Goal: Transaction & Acquisition: Purchase product/service

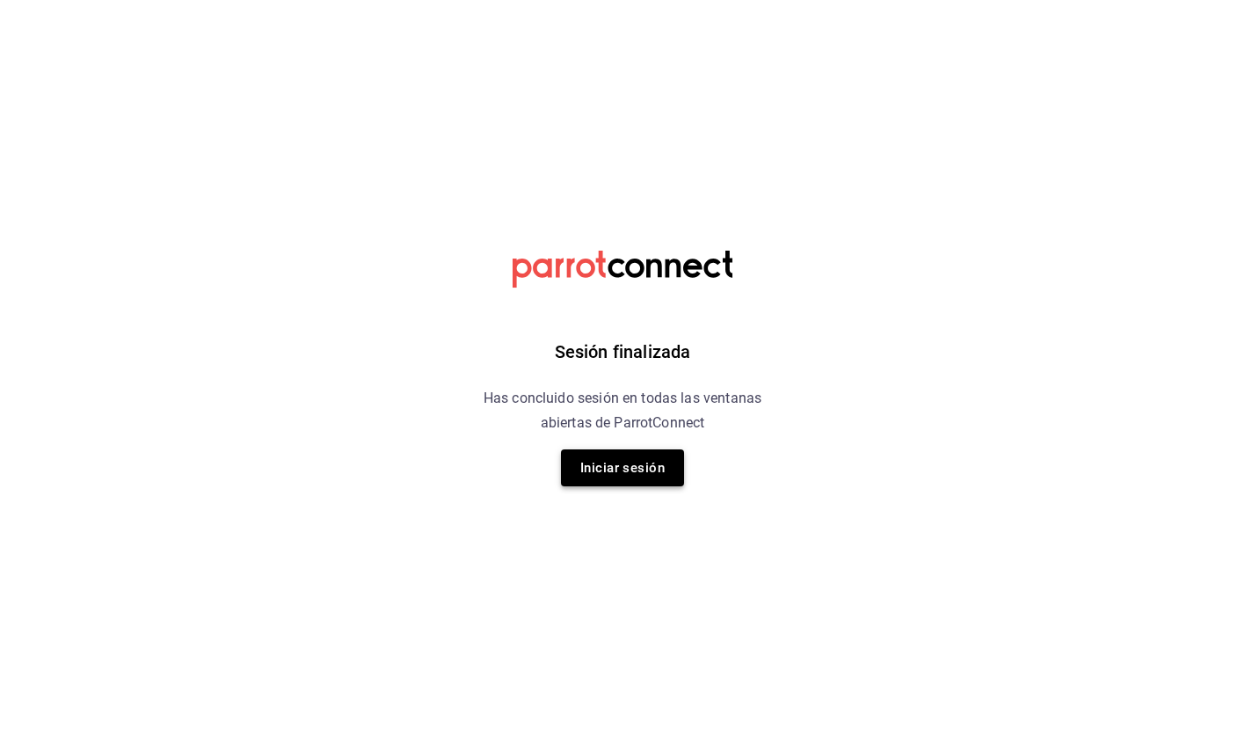
click at [645, 476] on button "Iniciar sesión" at bounding box center [622, 467] width 123 height 37
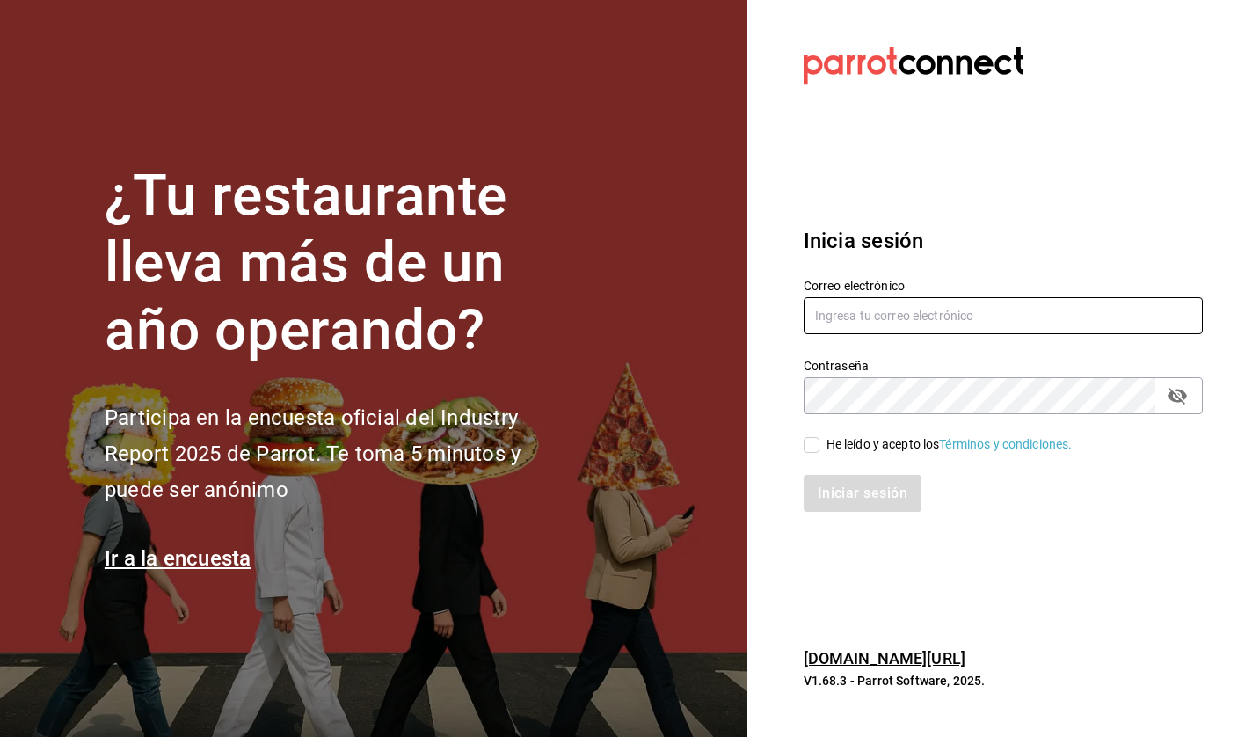
click at [884, 315] on input "text" at bounding box center [1003, 315] width 399 height 37
type input "hola@grupomidam.com"
click at [811, 448] on input "He leído y acepto los Términos y condiciones." at bounding box center [812, 445] width 16 height 16
checkbox input "true"
click at [838, 518] on div "Inicia sesión Correo electrónico hola@grupomidam.com Contraseña Contraseña He l…" at bounding box center [1003, 369] width 399 height 330
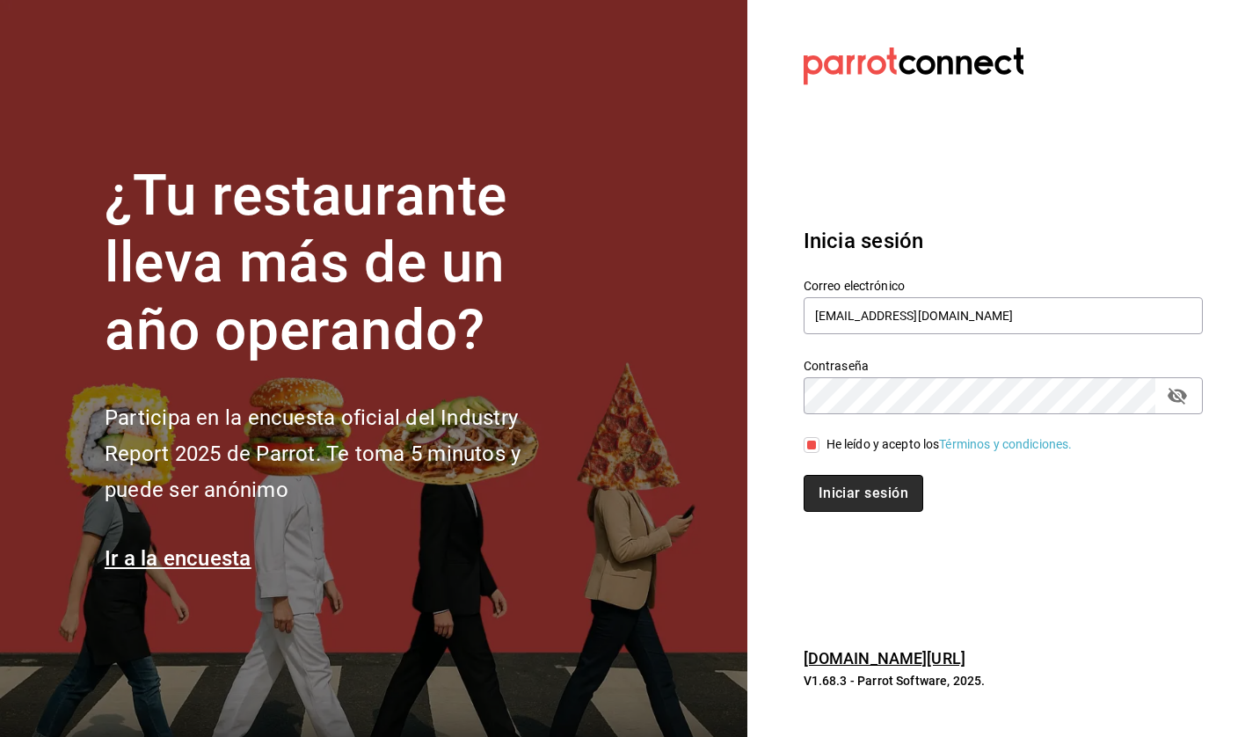
click at [844, 503] on button "Iniciar sesión" at bounding box center [864, 493] width 120 height 37
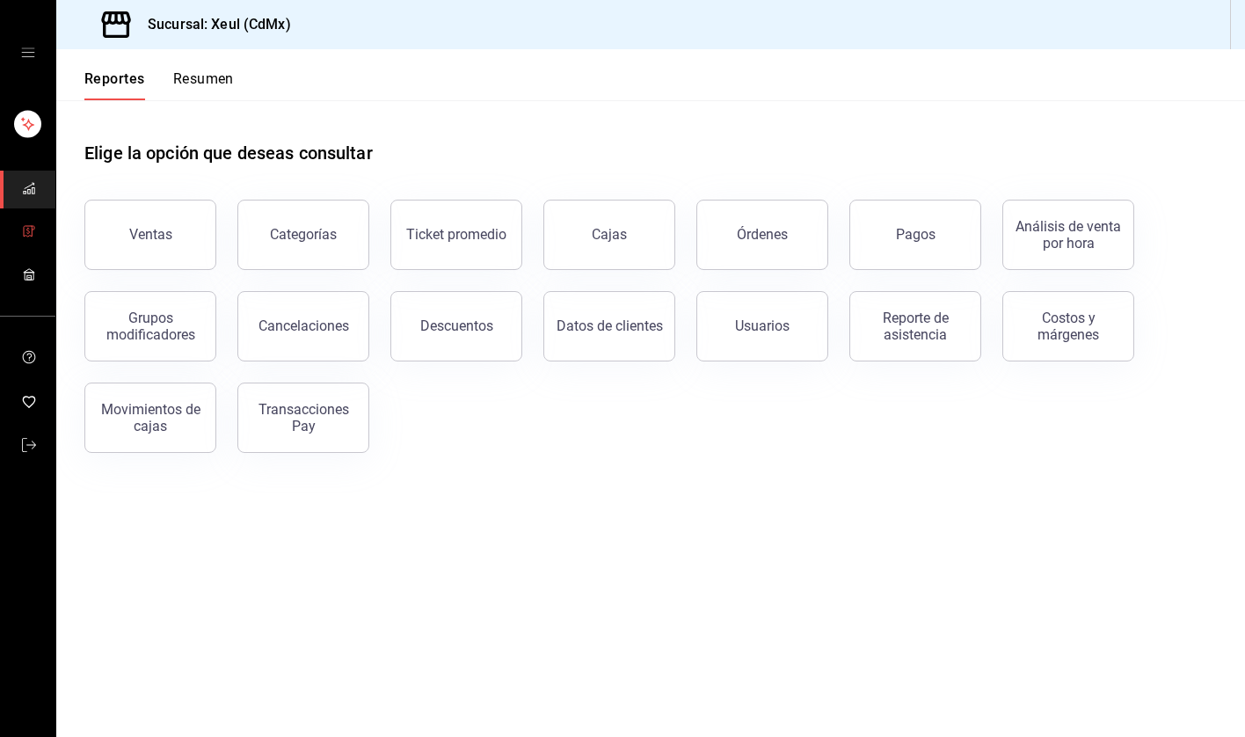
click at [33, 232] on icon "mailbox folders" at bounding box center [29, 231] width 14 height 14
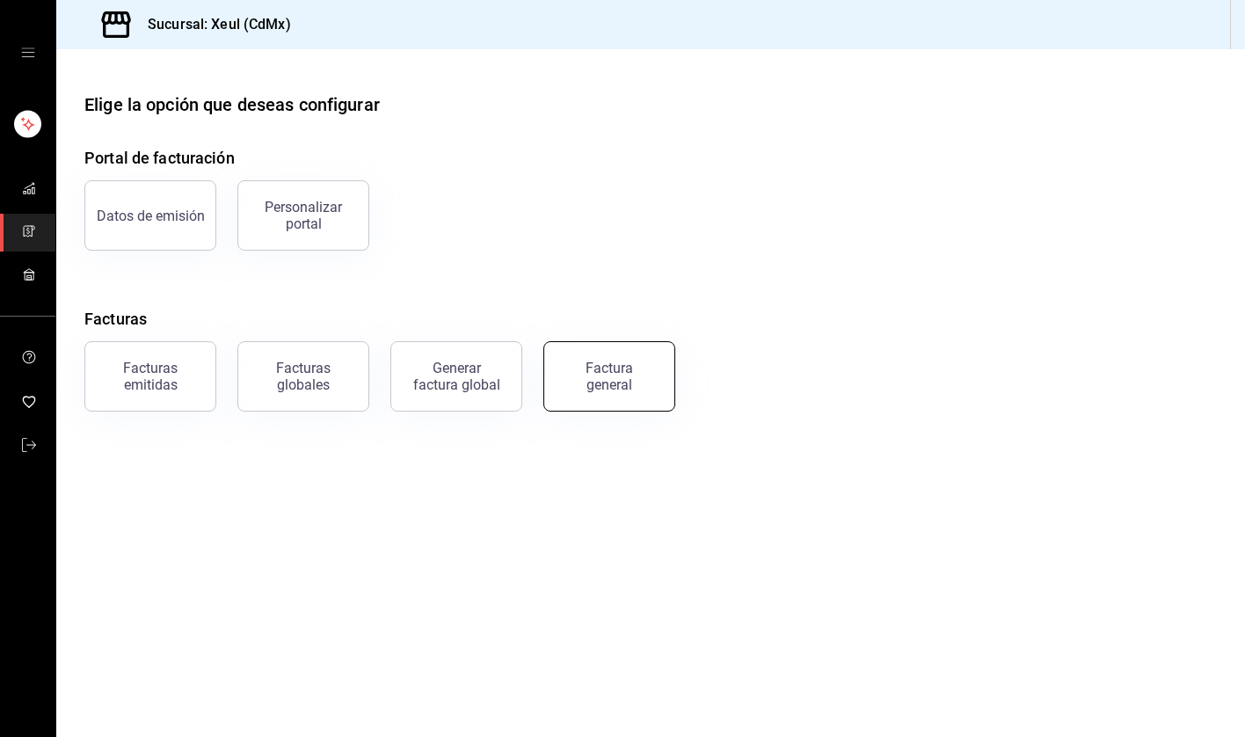
click at [578, 374] on div "Factura general" at bounding box center [609, 376] width 88 height 33
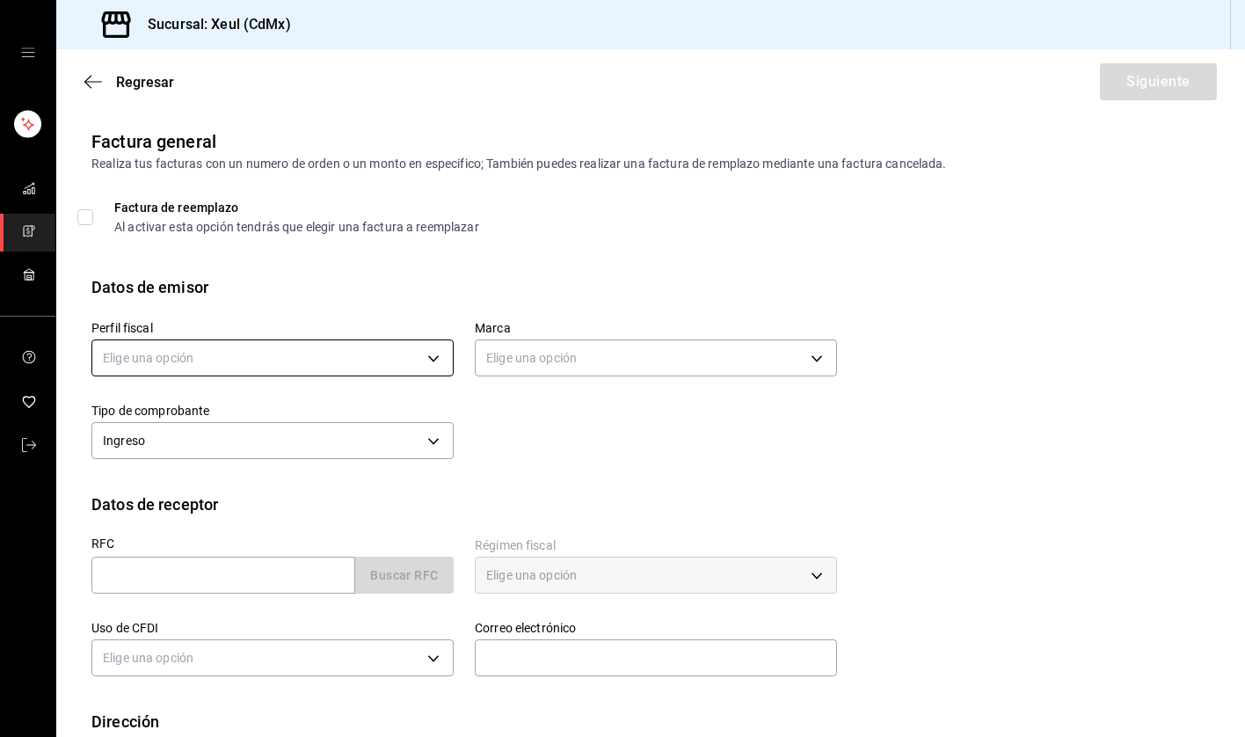
click at [408, 355] on body "Sucursal: Xeul (CdMx) Regresar Siguiente Factura general Realiza tus facturas c…" at bounding box center [622, 368] width 1245 height 737
click at [189, 446] on li "[PERSON_NAME]" at bounding box center [272, 447] width 361 height 33
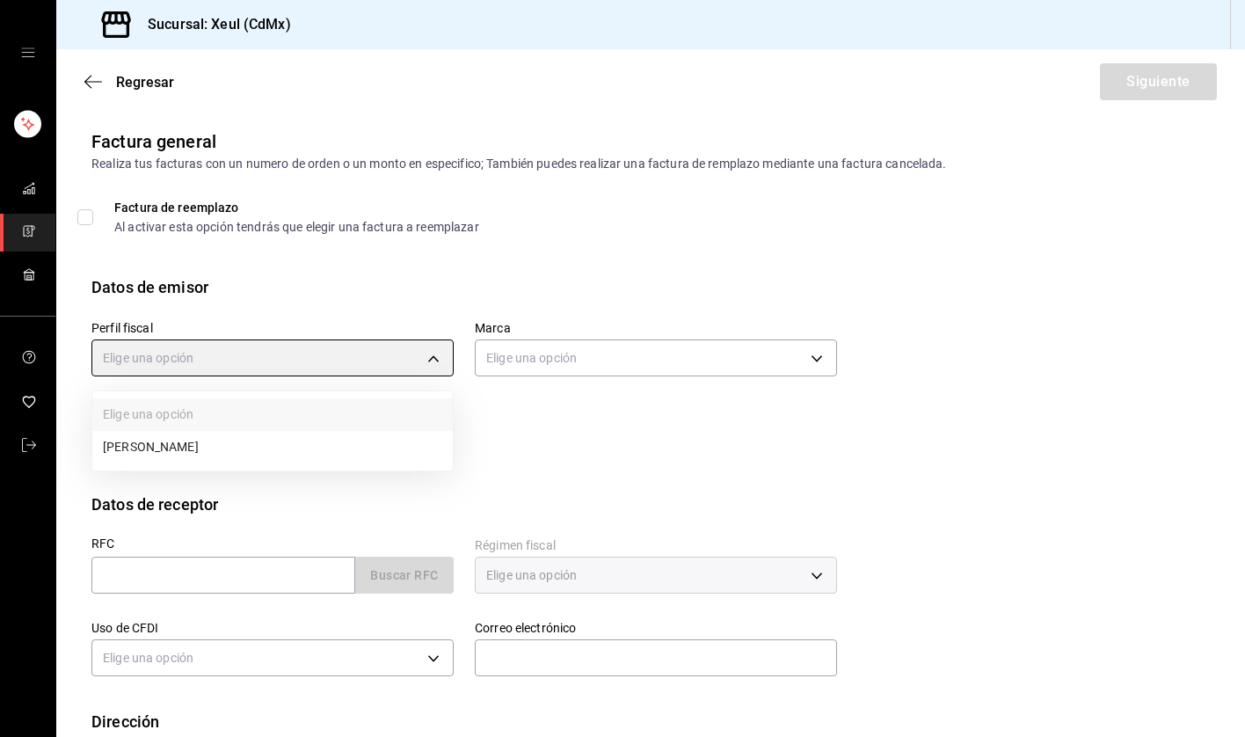
type input "554c110a-18dd-44f3-977d-186ab1f95351"
type input "556c56df-7d38-43a9-98c1-84be39c4f433"
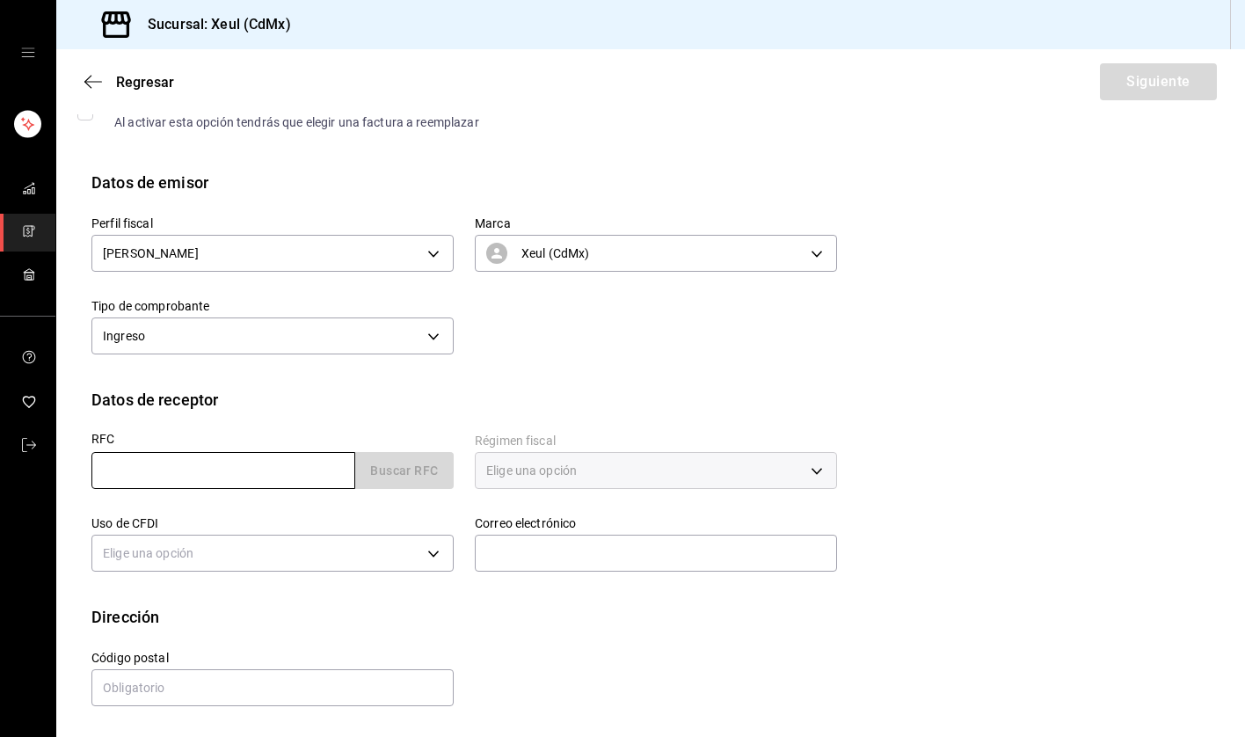
click at [243, 470] on input "text" at bounding box center [223, 470] width 264 height 37
paste input "ILA820806SA3"
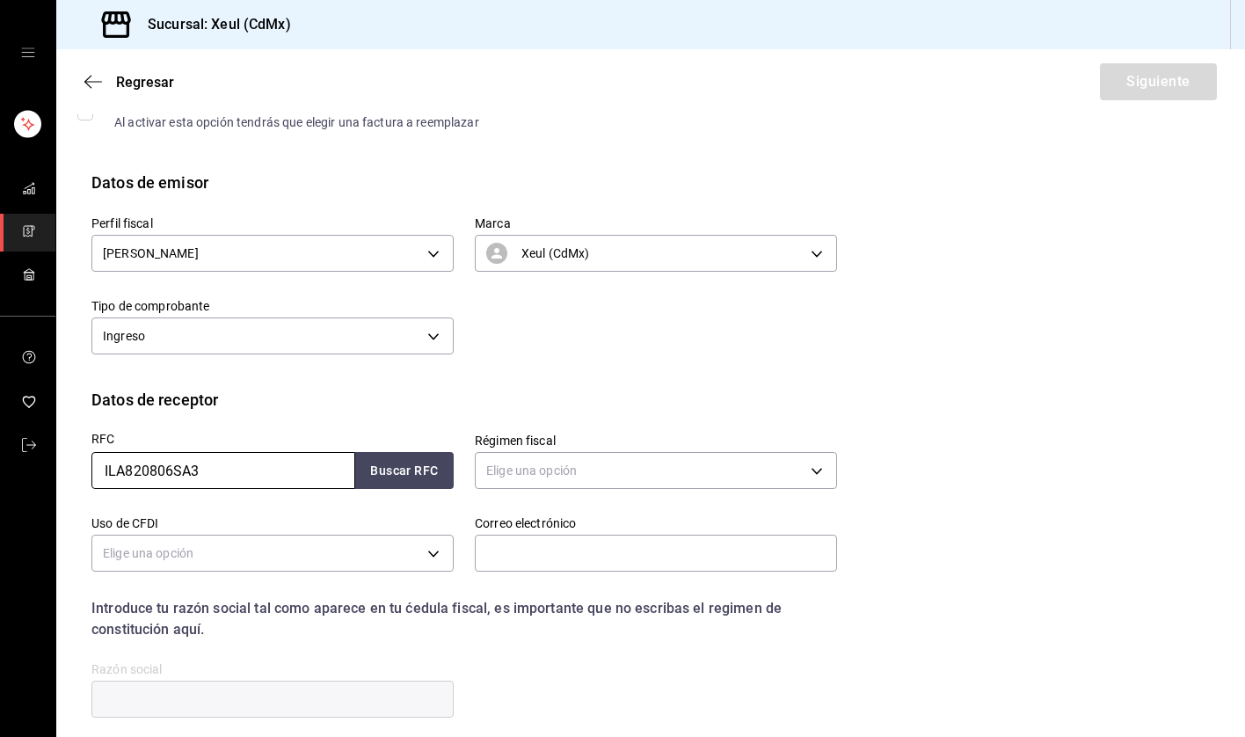
type input "ILA820806SA3"
click at [712, 479] on body "Sucursal: Xeul (CdMx) Regresar Siguiente Factura general Realiza tus facturas c…" at bounding box center [622, 368] width 1245 height 737
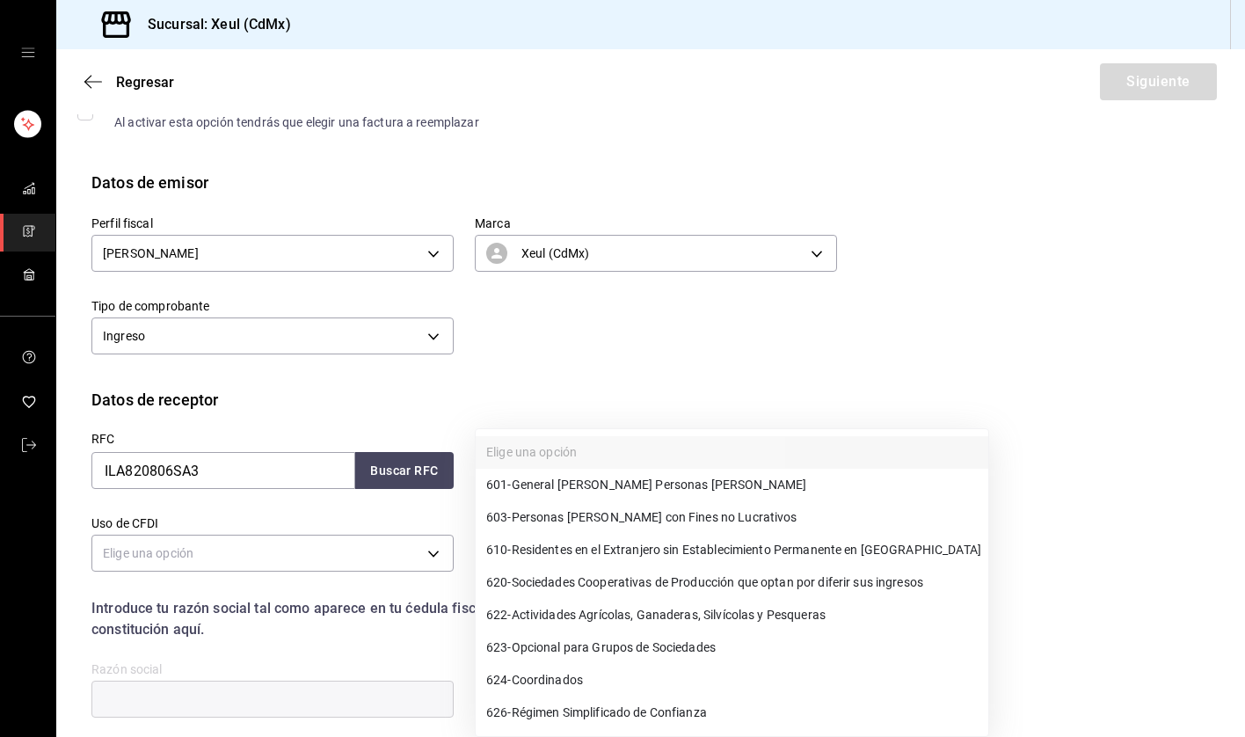
click at [576, 485] on span "601 - General [PERSON_NAME] Personas [PERSON_NAME]" at bounding box center [646, 485] width 320 height 18
type input "601"
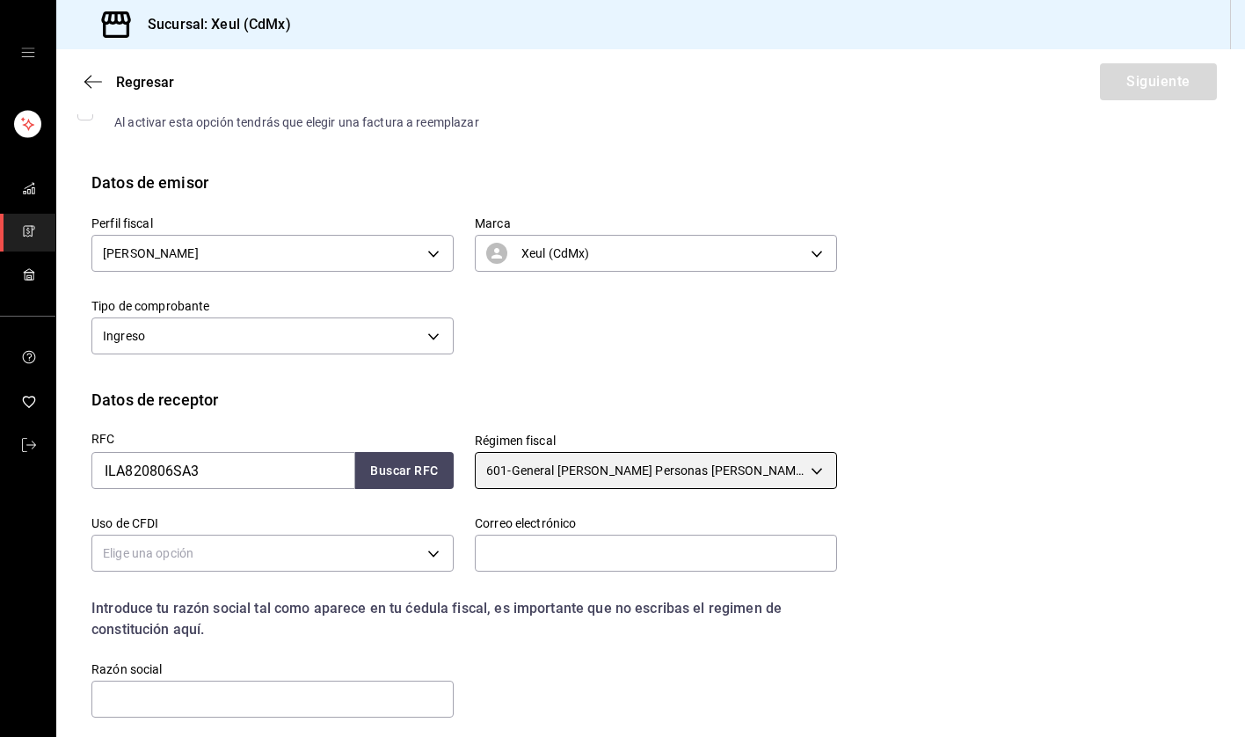
scroll to position [248, 0]
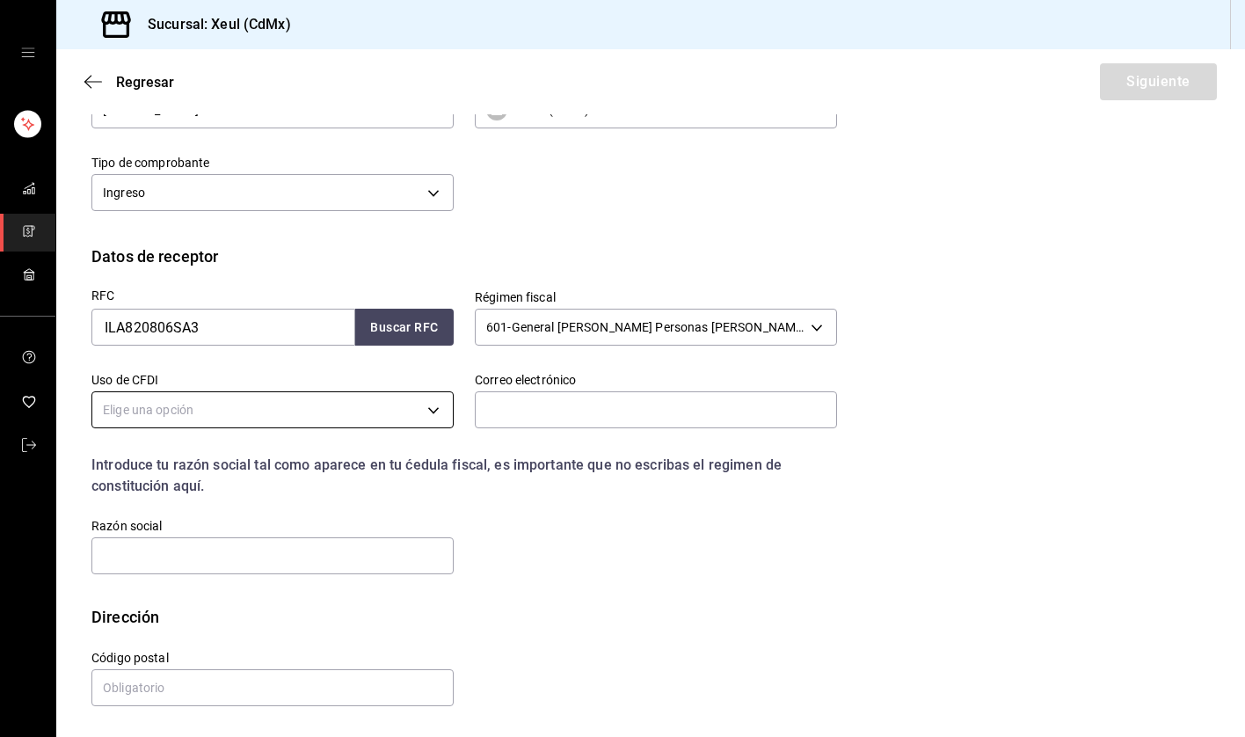
click at [436, 400] on body "Sucursal: Xeul (CdMx) Regresar Siguiente Factura general Realiza tus facturas c…" at bounding box center [622, 368] width 1245 height 737
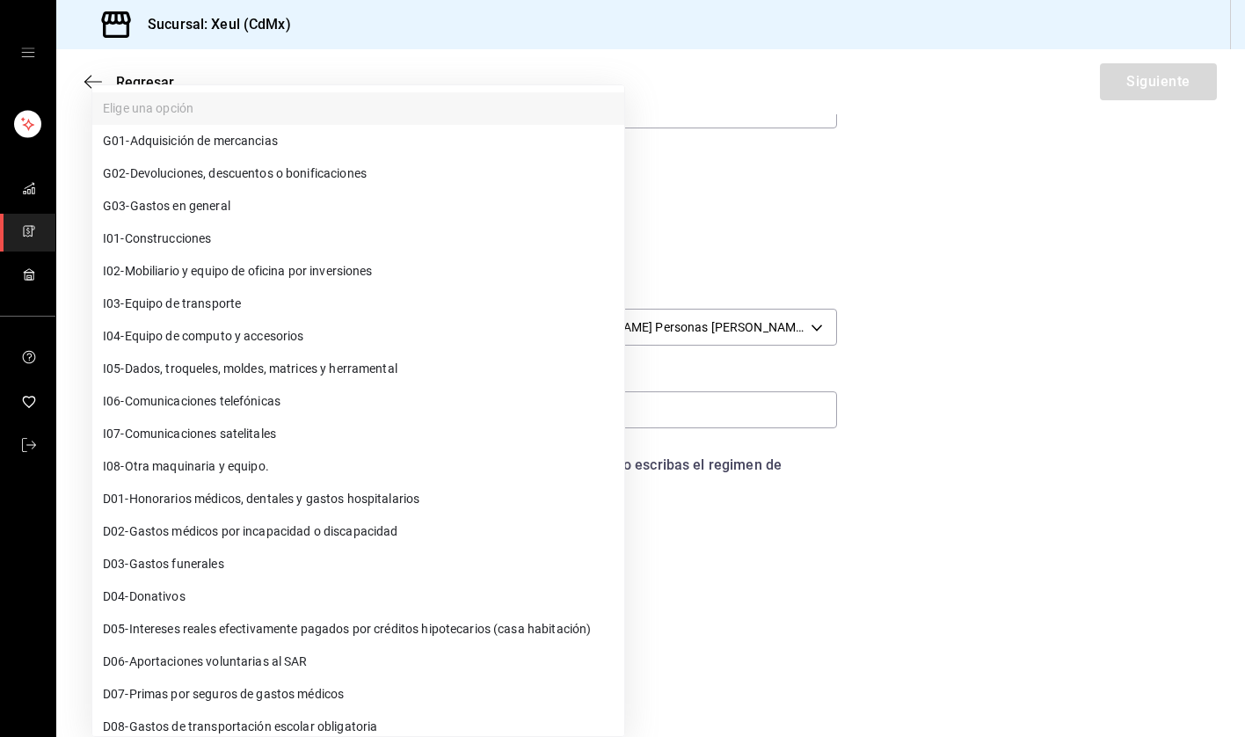
click at [159, 210] on span "G03 - Gastos en general" at bounding box center [167, 206] width 128 height 18
type input "G03"
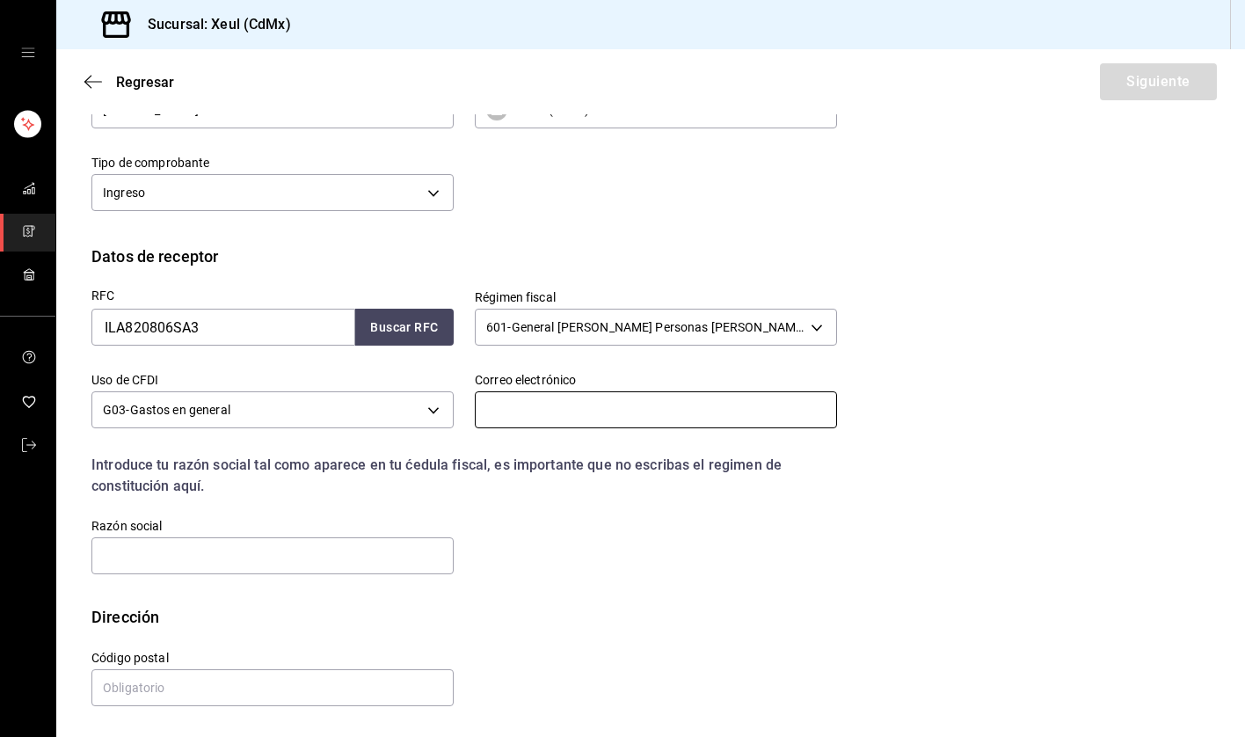
click at [601, 412] on input "text" at bounding box center [656, 409] width 362 height 37
paste input "[EMAIL_ADDRESS][DOMAIN_NAME]"
type input "[EMAIL_ADDRESS][DOMAIN_NAME]"
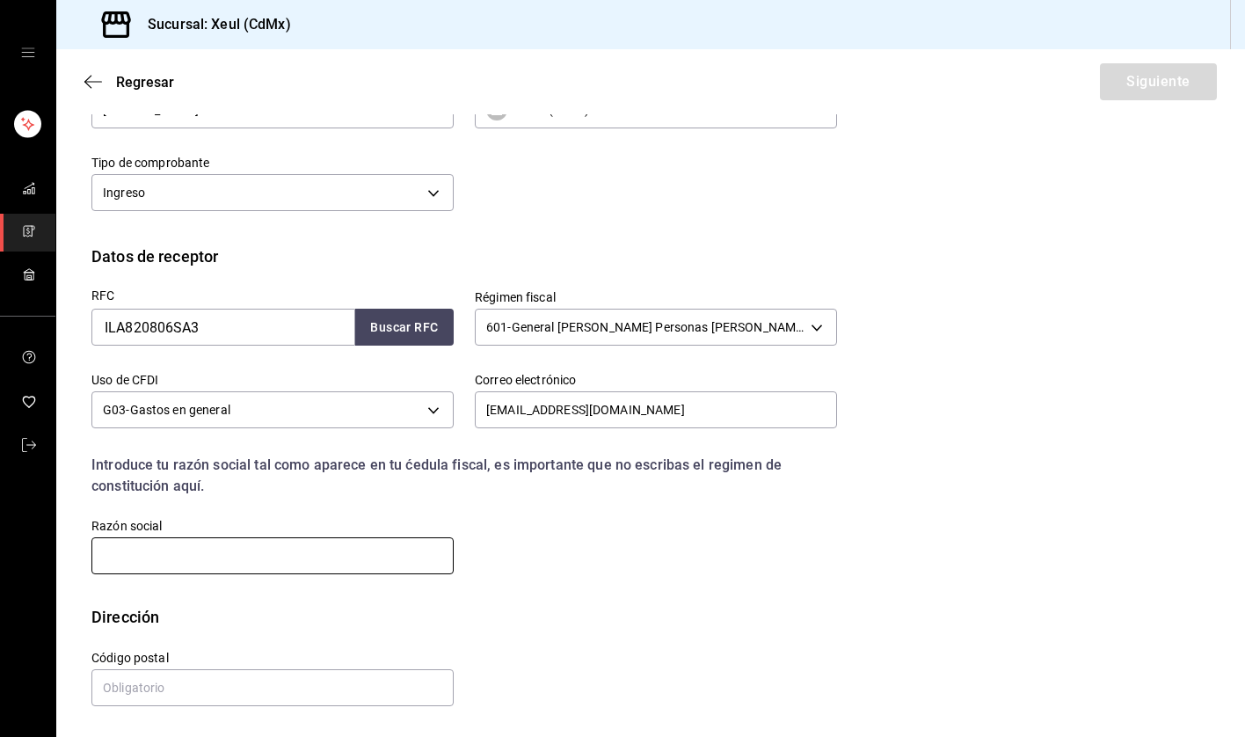
click at [291, 563] on input "text" at bounding box center [272, 555] width 362 height 37
paste input "INMOBILIARIA LAMDA"
type input "INMOBILIARIA LAMDA"
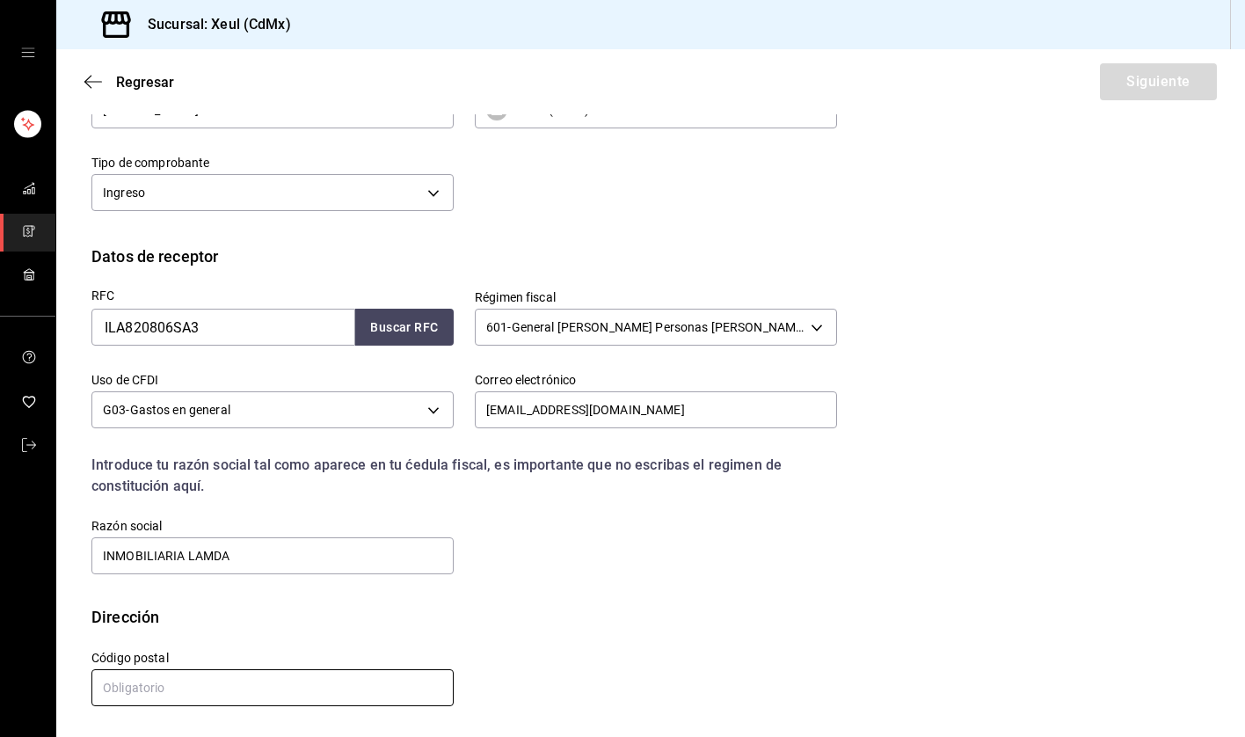
click at [183, 680] on input "text" at bounding box center [272, 687] width 362 height 37
type input "11000"
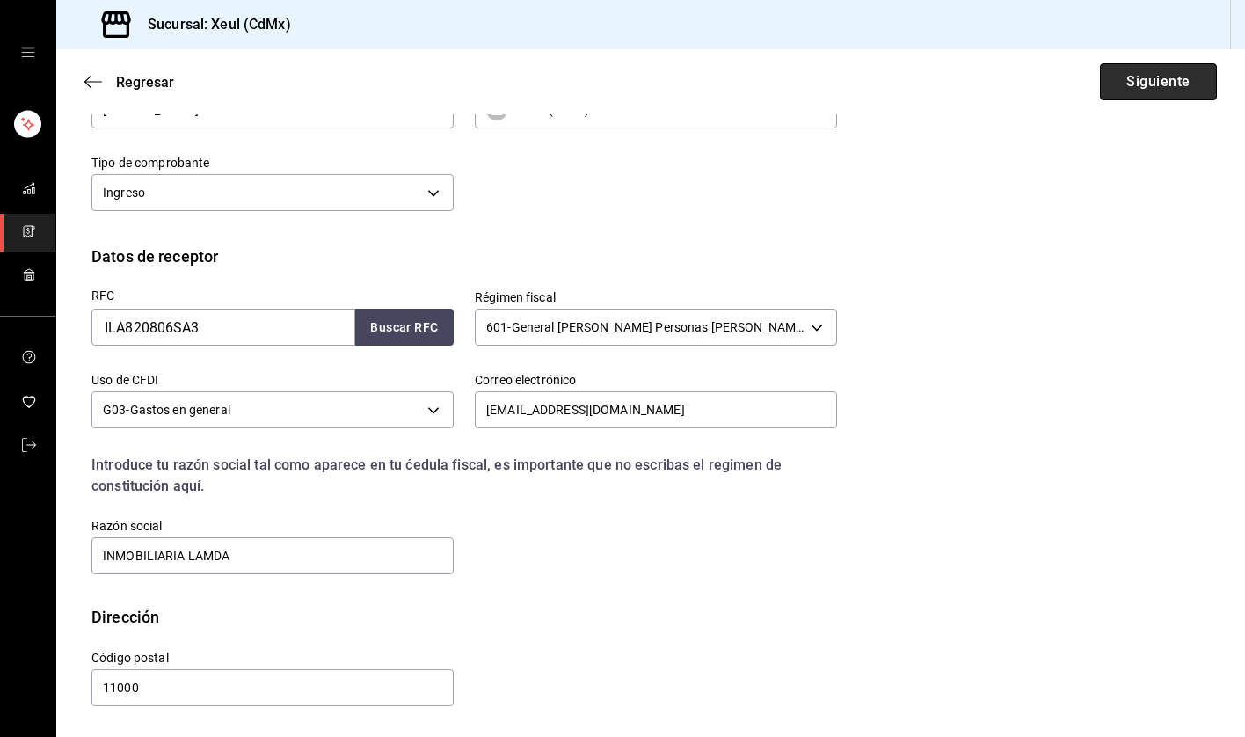
click at [1182, 77] on button "Siguiente" at bounding box center [1158, 81] width 117 height 37
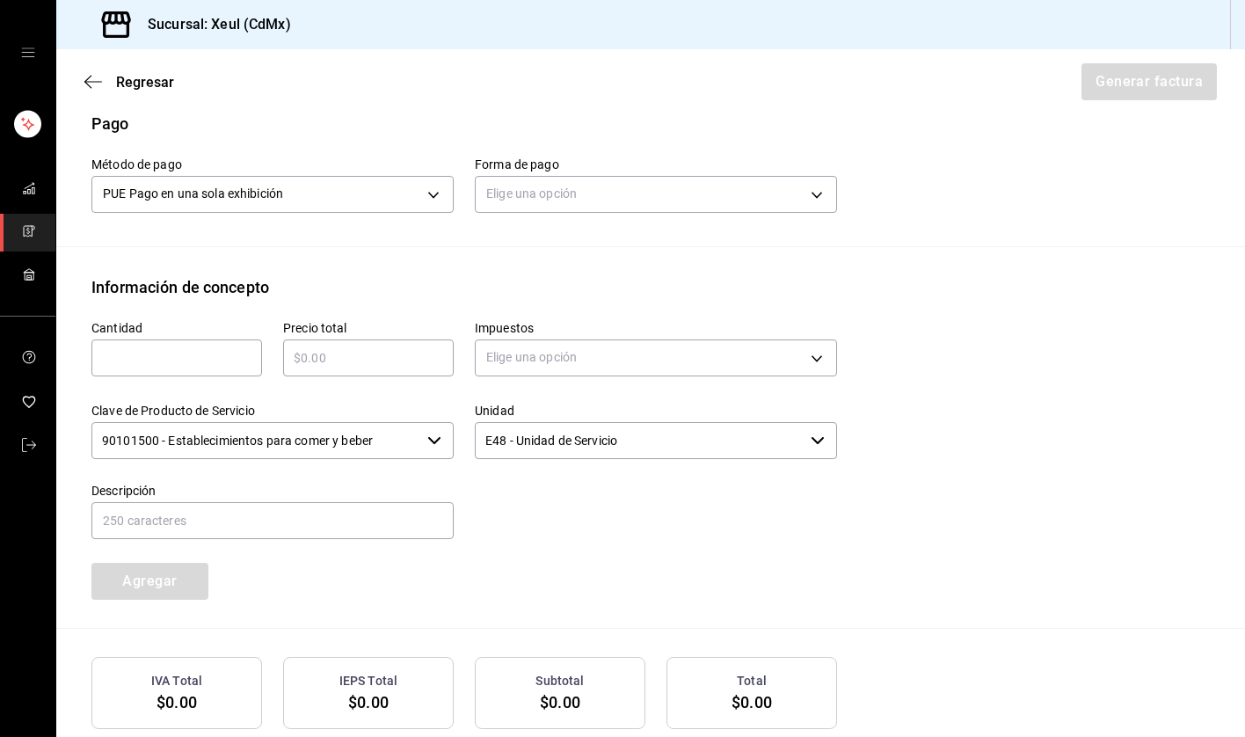
scroll to position [527, 0]
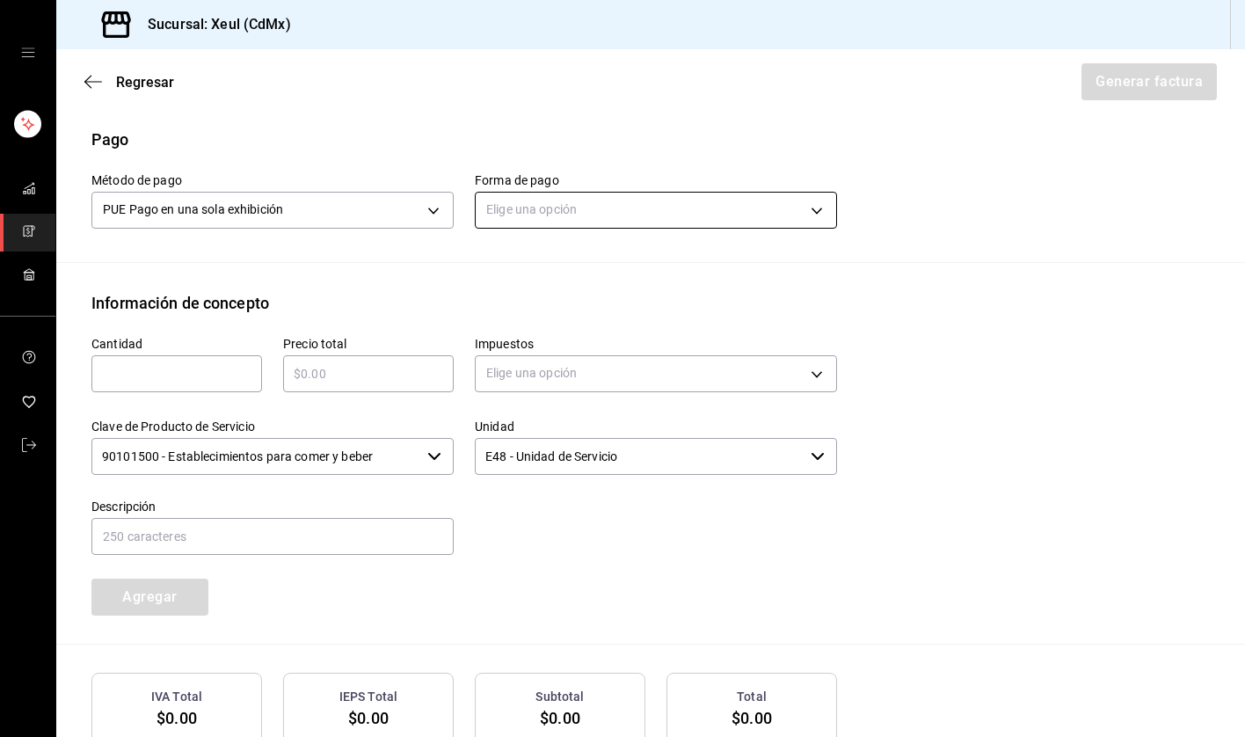
click at [621, 208] on body "Sucursal: Xeul (CdMx) Regresar Generar factura Emisor Perfil fiscal [PERSON_NAM…" at bounding box center [622, 368] width 1245 height 737
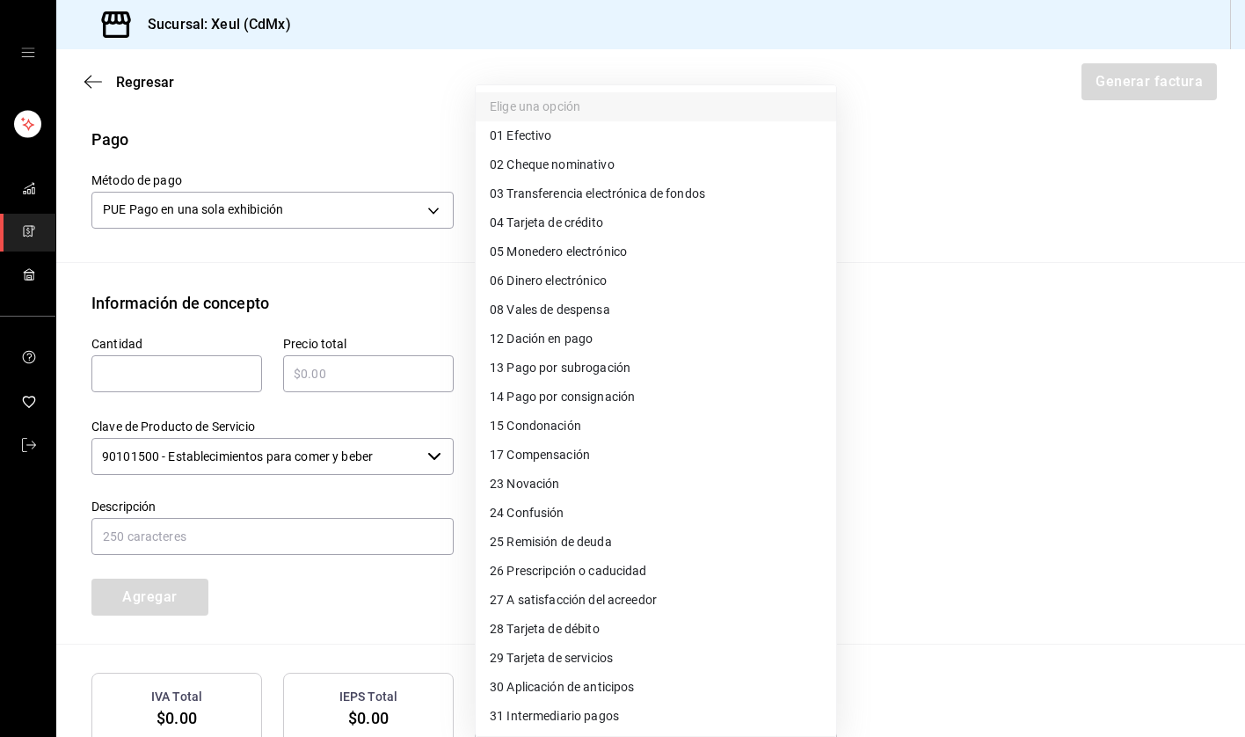
click at [531, 221] on span "04 Tarjeta de crédito" at bounding box center [546, 223] width 113 height 18
type input "04"
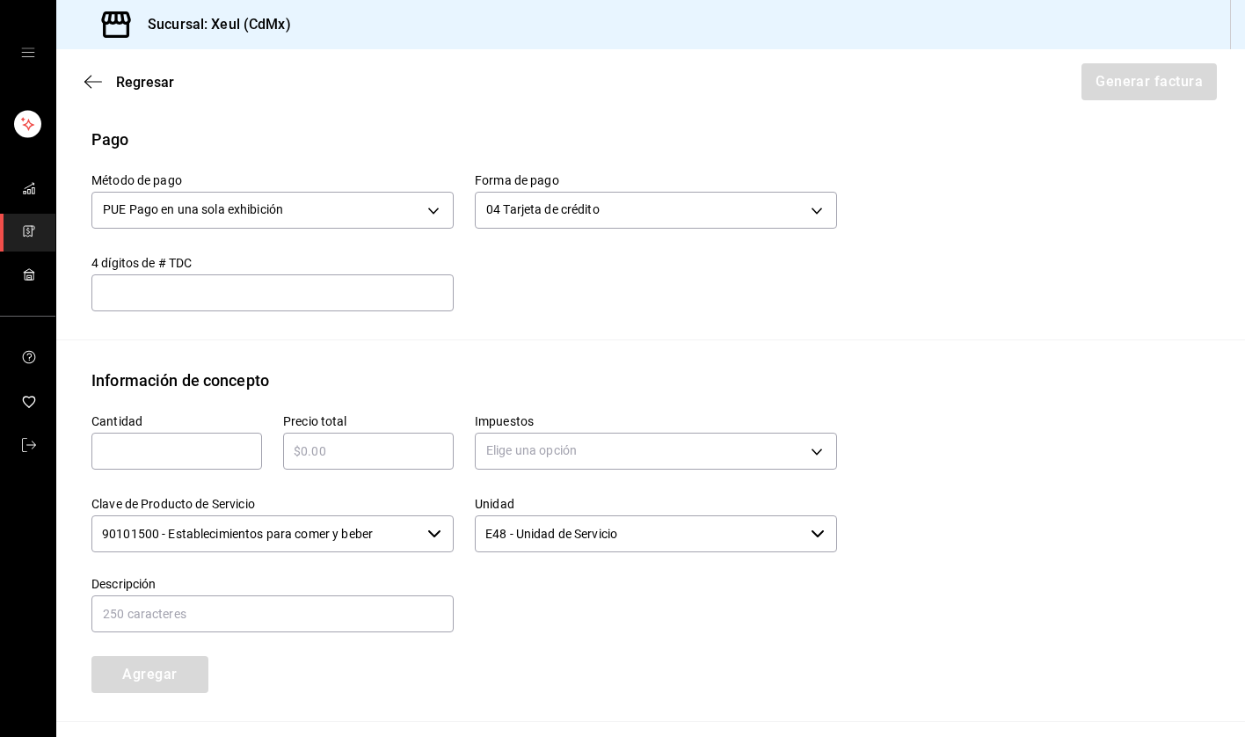
click at [137, 449] on input "text" at bounding box center [176, 451] width 171 height 21
type input "1"
click at [370, 449] on input "text" at bounding box center [368, 451] width 171 height 21
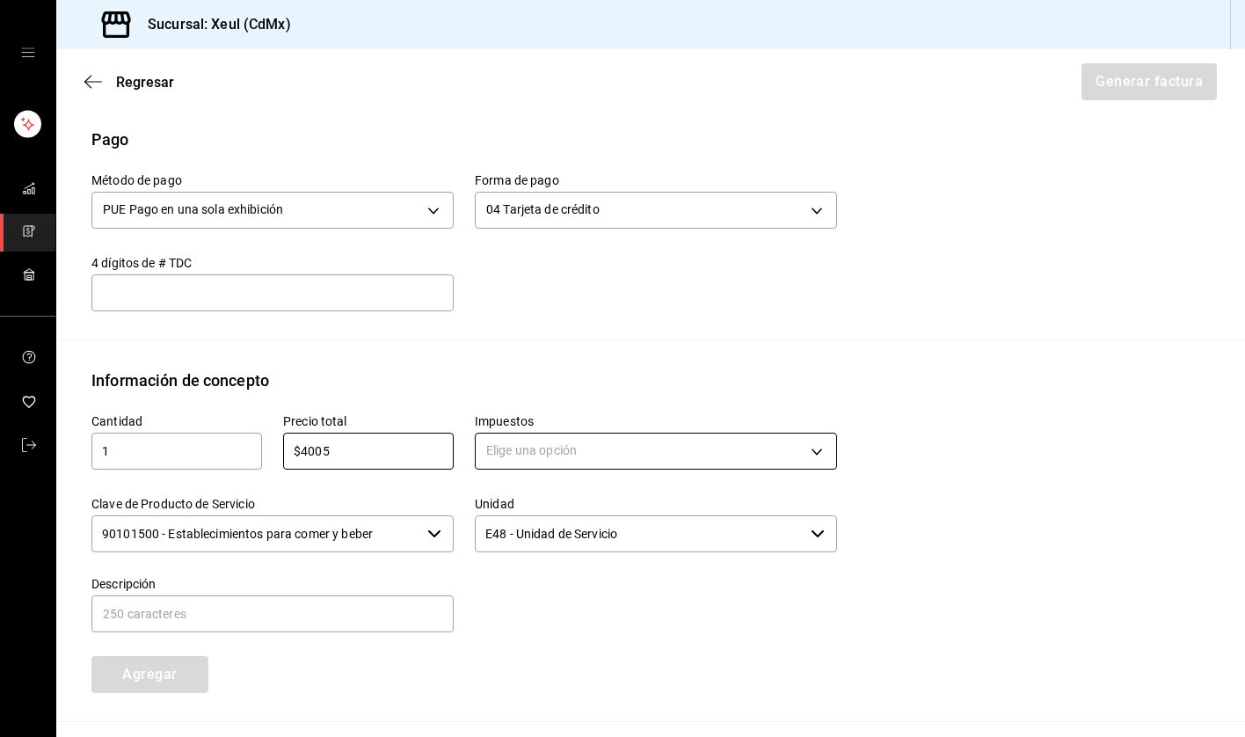
type input "$4005"
click at [578, 454] on body "Sucursal: Xeul (CdMx) Regresar Generar factura Emisor Perfil fiscal [PERSON_NAM…" at bounding box center [622, 368] width 1245 height 737
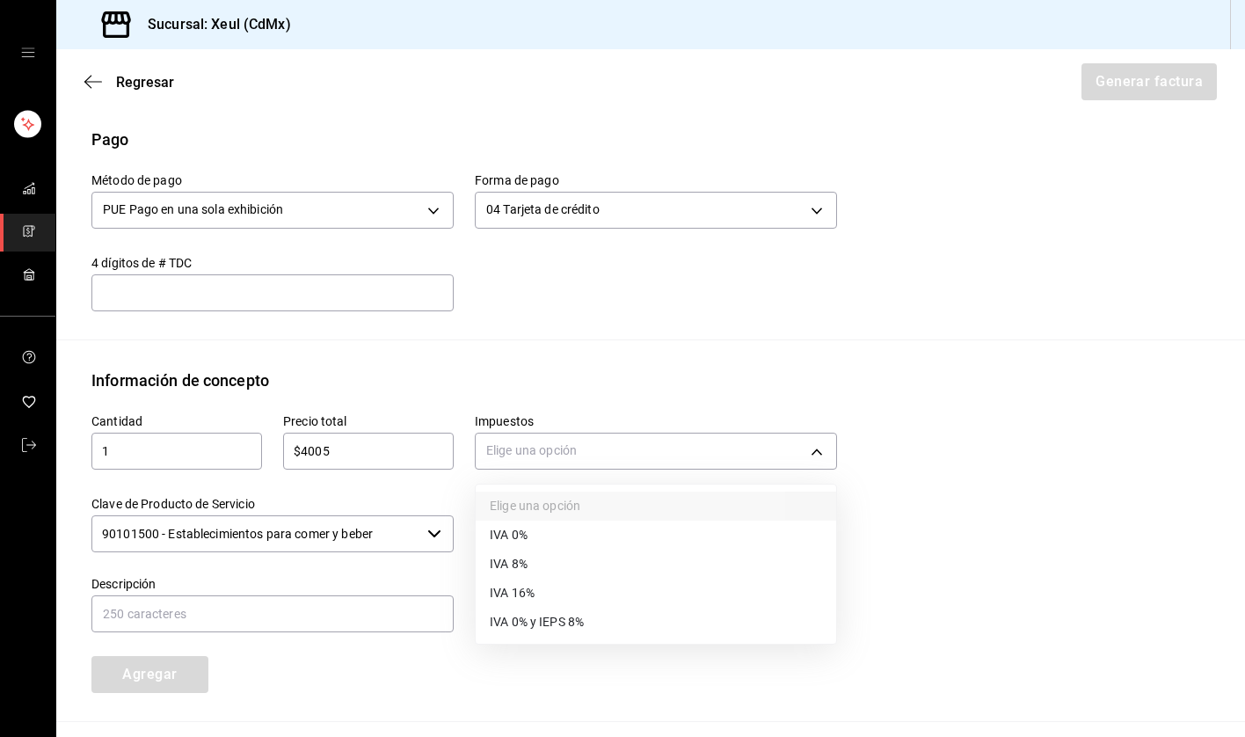
click at [536, 591] on li "IVA 16%" at bounding box center [656, 593] width 361 height 29
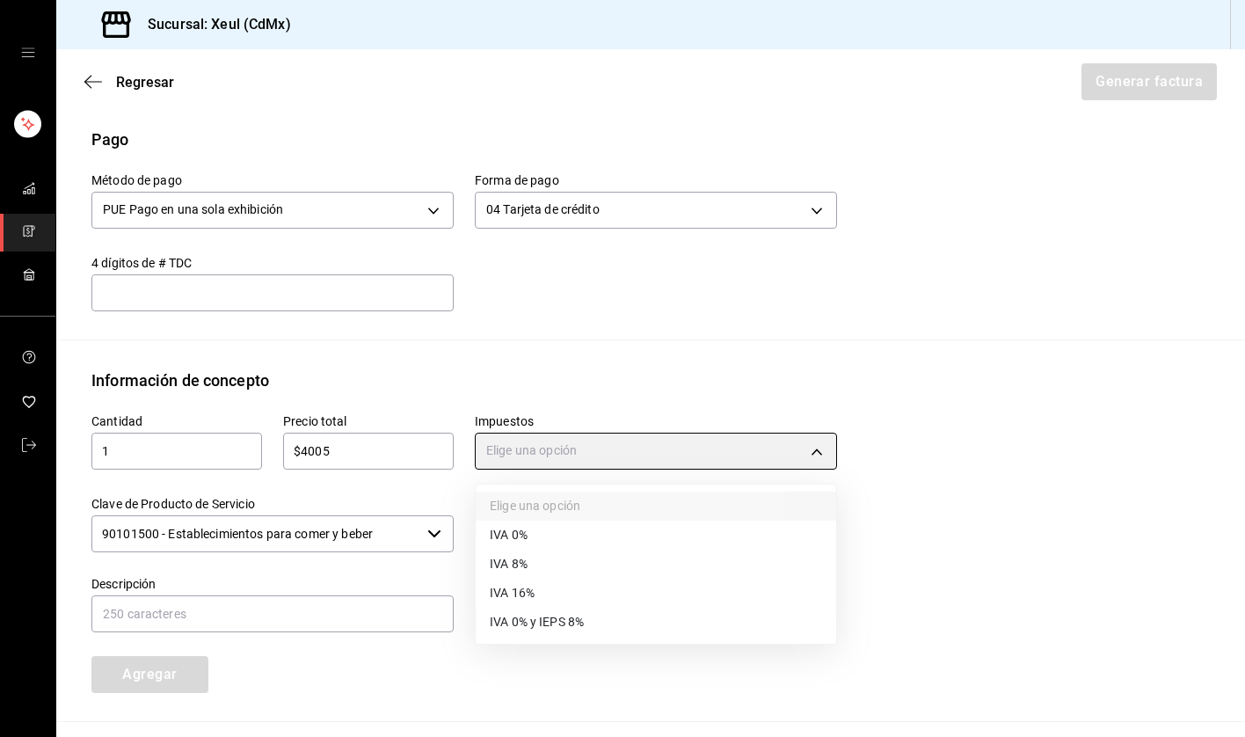
type input "IVA_16"
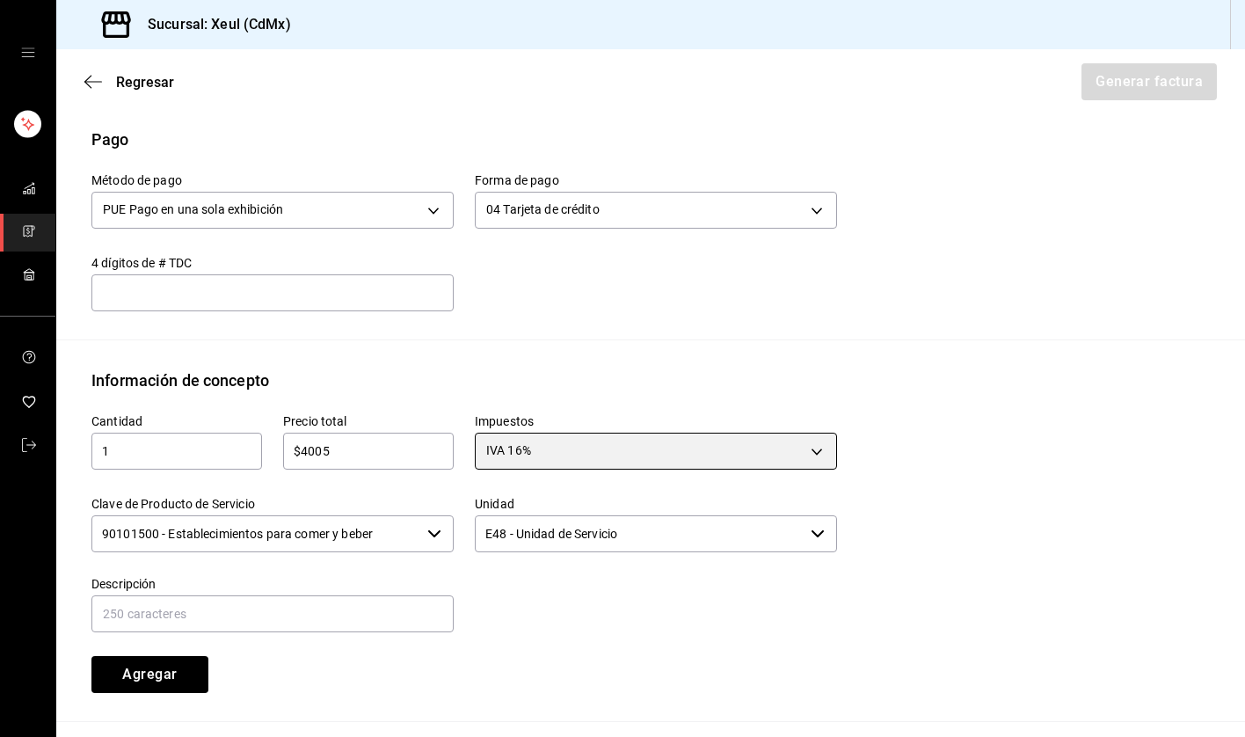
scroll to position [718, 0]
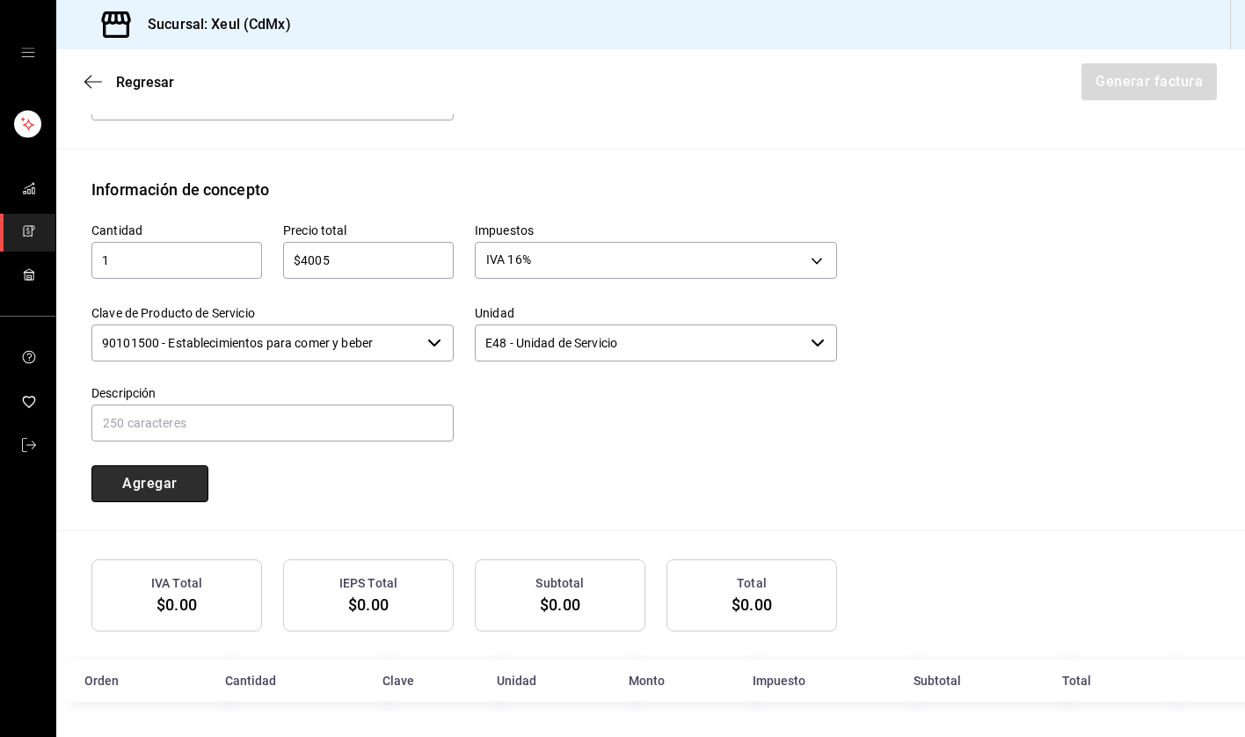
click at [144, 490] on button "Agregar" at bounding box center [149, 483] width 117 height 37
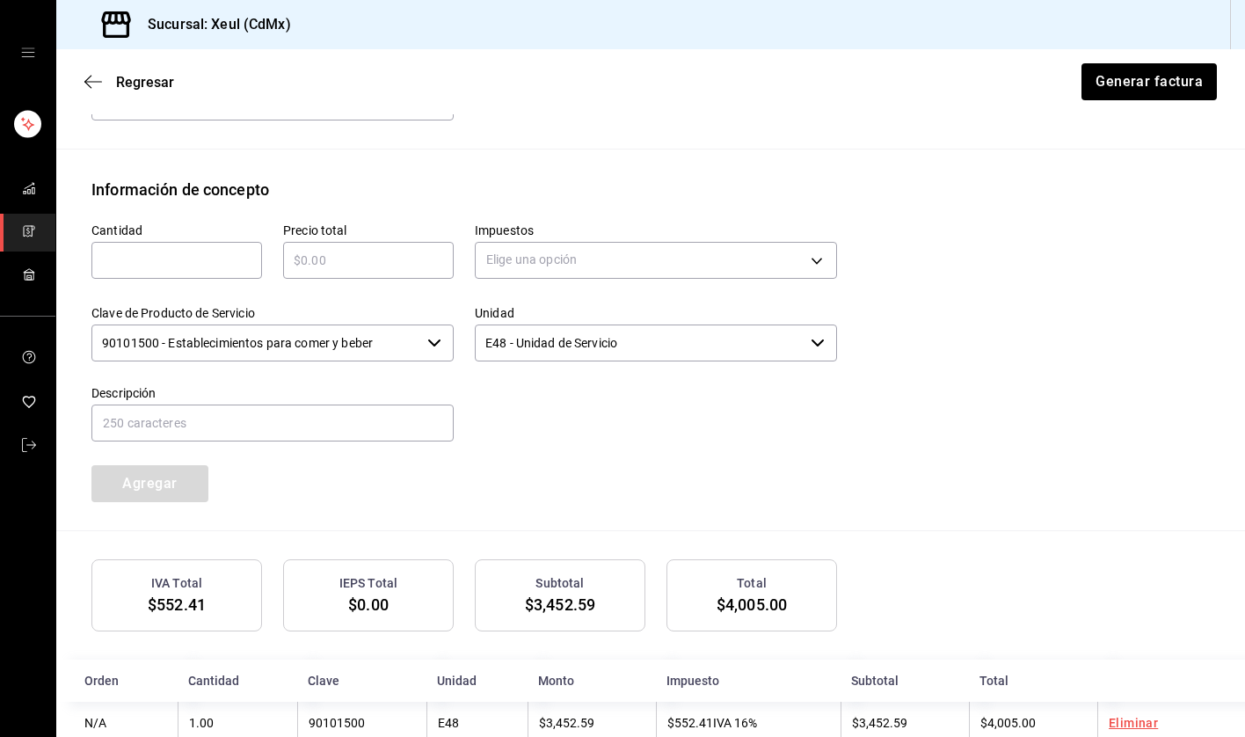
scroll to position [761, 0]
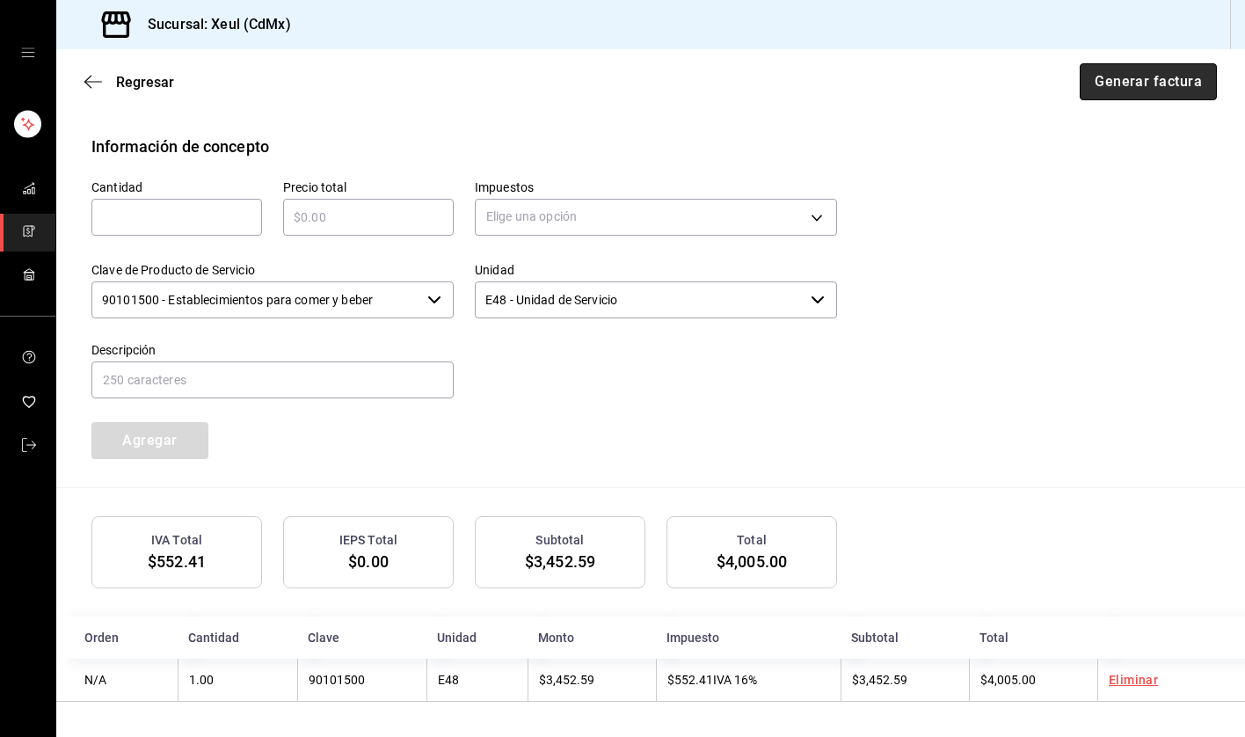
click at [1159, 88] on button "Generar factura" at bounding box center [1148, 81] width 137 height 37
